Goal: Information Seeking & Learning: Understand process/instructions

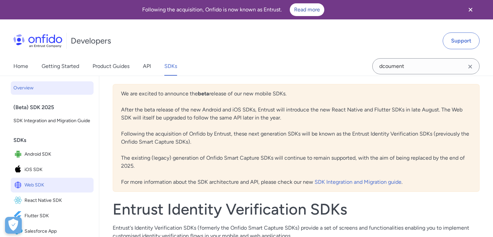
scroll to position [22, 0]
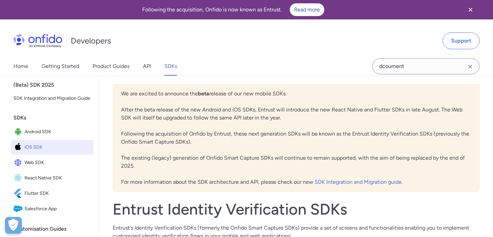
click at [44, 147] on span "iOS SDK" at bounding box center [57, 147] width 66 height 9
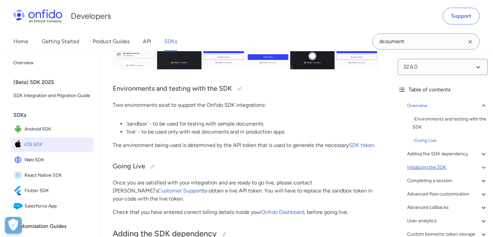
scroll to position [10, 0]
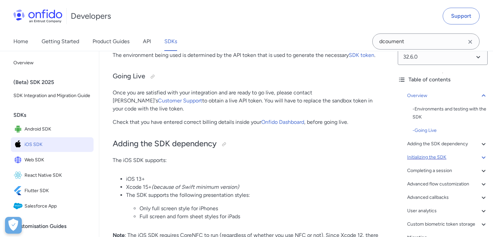
click at [438, 169] on div "Completing a session" at bounding box center [447, 171] width 80 height 8
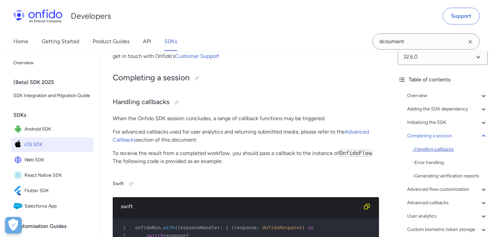
click at [443, 151] on div "- Handling callbacks" at bounding box center [449, 149] width 75 height 8
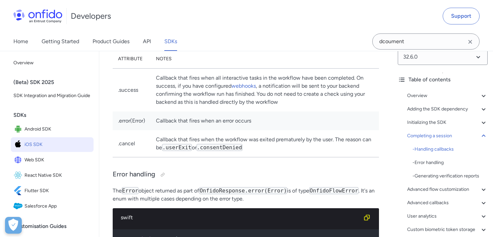
scroll to position [5254, 0]
